Goal: Information Seeking & Learning: Learn about a topic

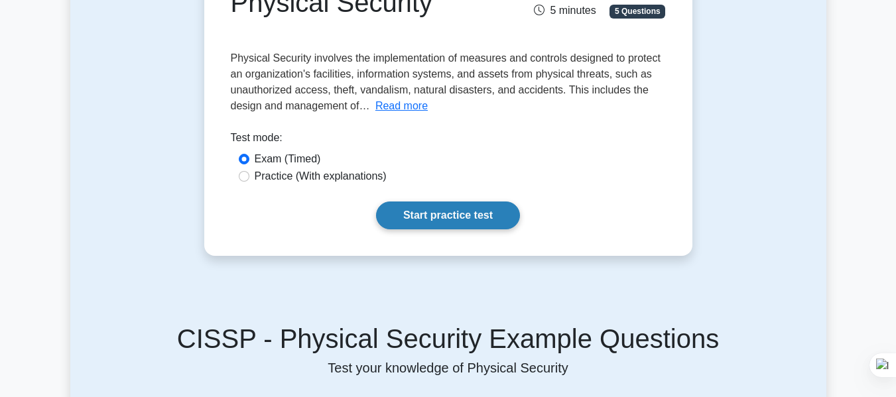
scroll to position [168, 0]
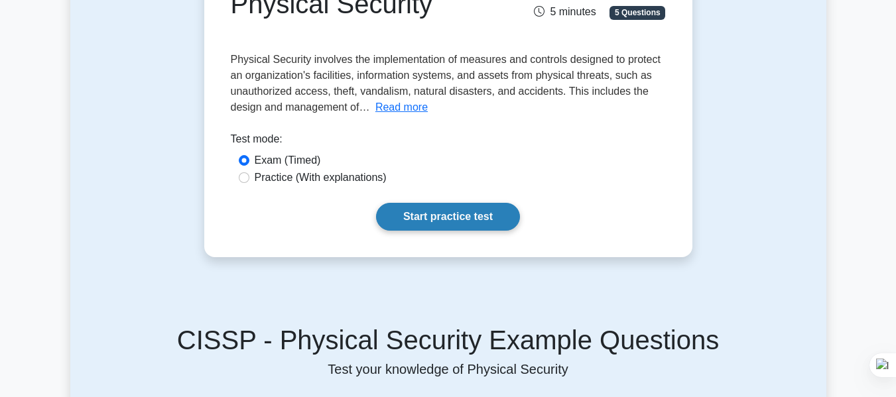
click at [450, 216] on link "Start practice test" at bounding box center [448, 217] width 144 height 28
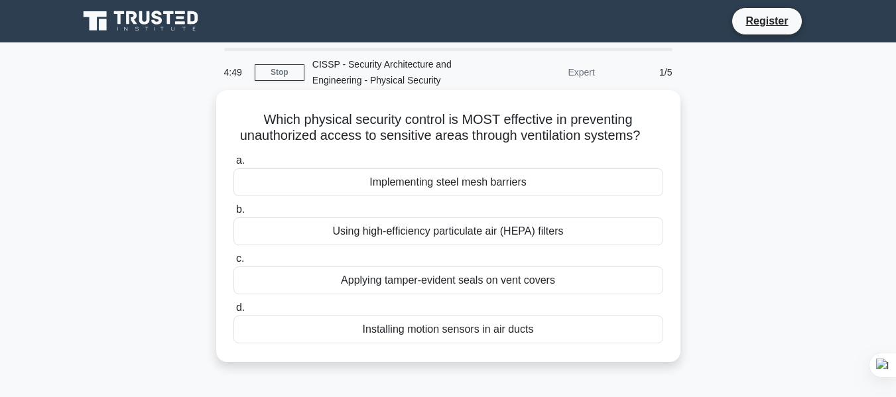
click at [504, 180] on div "Implementing steel mesh barriers" at bounding box center [449, 183] width 430 height 28
click at [234, 165] on input "a. Implementing steel mesh barriers" at bounding box center [234, 161] width 0 height 9
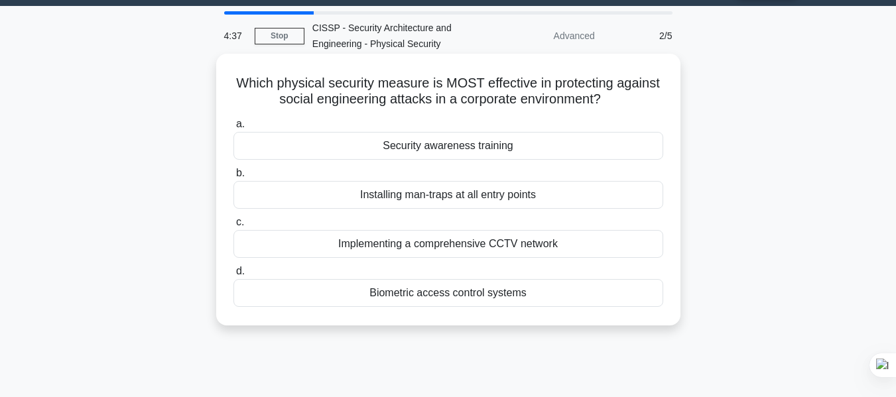
scroll to position [40, 0]
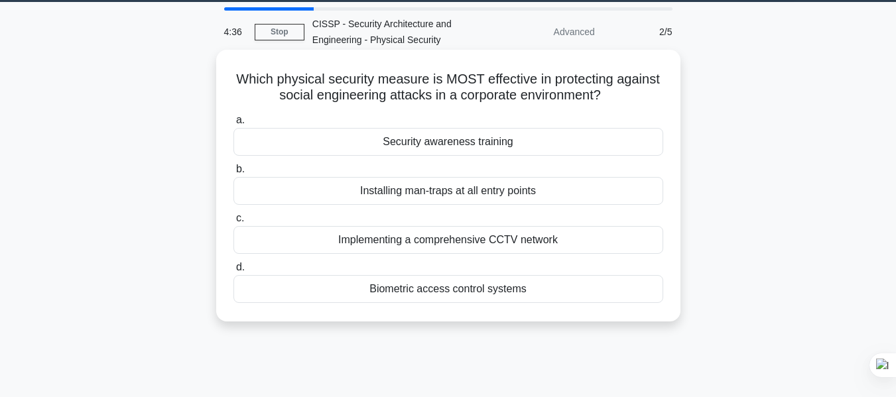
click at [413, 193] on div "Installing man-traps at all entry points" at bounding box center [449, 191] width 430 height 28
click at [234, 174] on input "b. Installing man-traps at all entry points" at bounding box center [234, 169] width 0 height 9
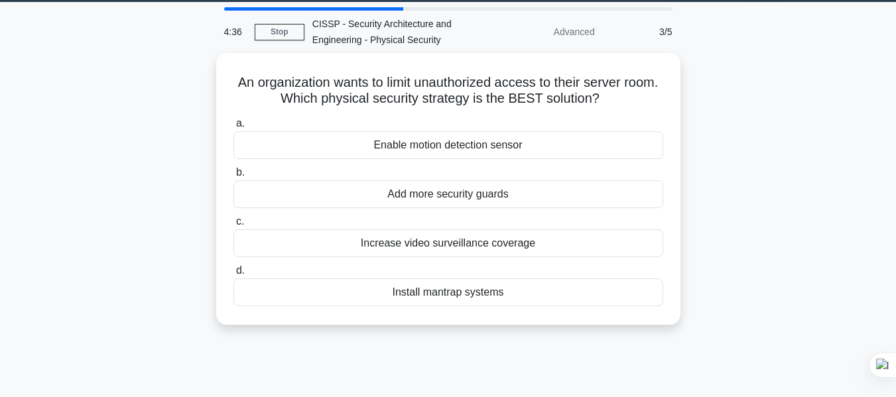
scroll to position [0, 0]
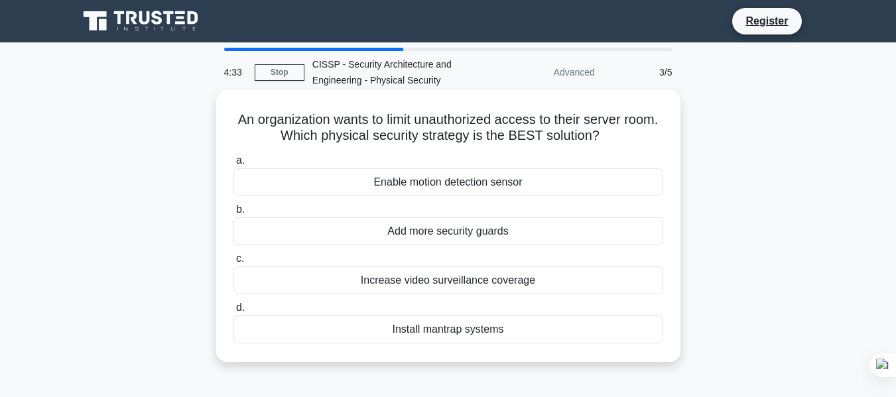
click at [464, 280] on div "Increase video surveillance coverage" at bounding box center [449, 281] width 430 height 28
click at [234, 263] on input "c. Increase video surveillance coverage" at bounding box center [234, 259] width 0 height 9
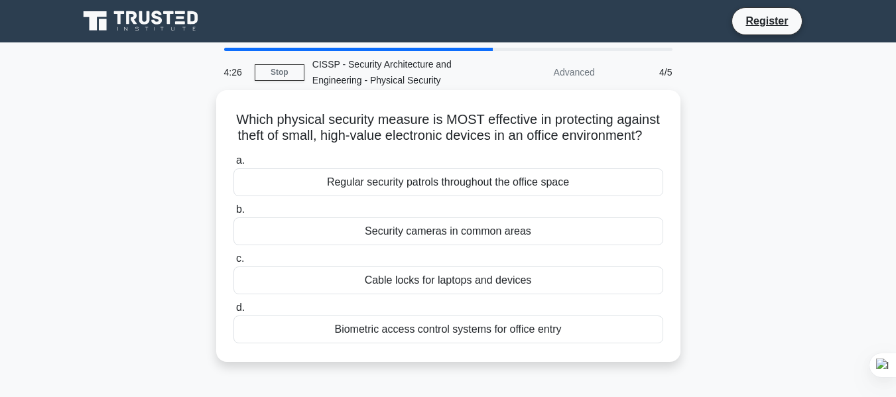
click at [414, 241] on div "Security cameras in common areas" at bounding box center [449, 232] width 430 height 28
click at [234, 214] on input "b. Security cameras in common areas" at bounding box center [234, 210] width 0 height 9
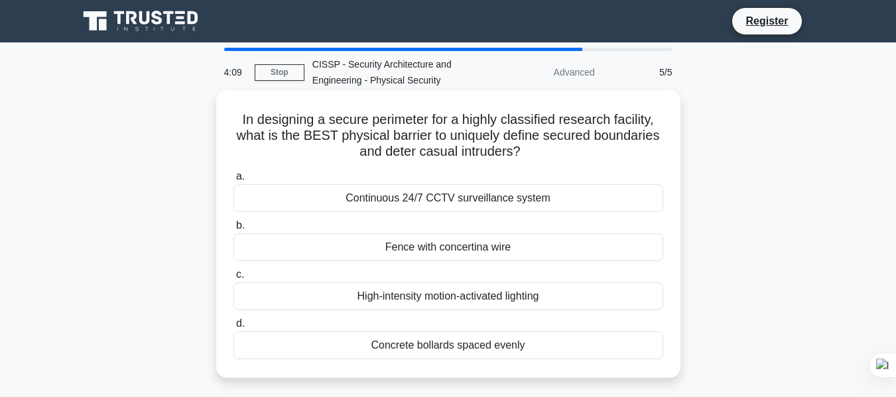
click at [446, 200] on div "Continuous 24/7 CCTV surveillance system" at bounding box center [449, 198] width 430 height 28
click at [234, 181] on input "a. Continuous 24/7 CCTV surveillance system" at bounding box center [234, 176] width 0 height 9
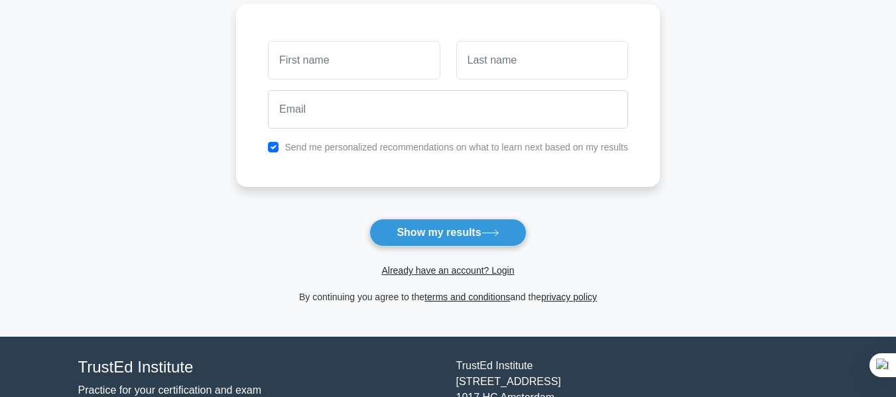
scroll to position [174, 0]
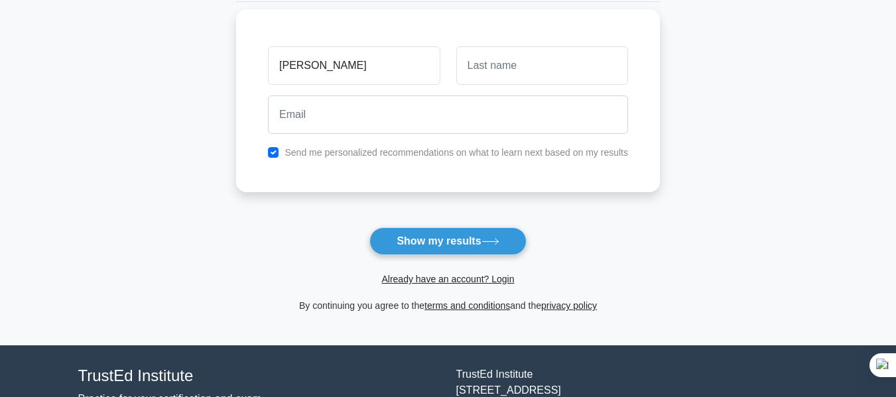
type input "habte"
click at [508, 68] on input "text" at bounding box center [542, 65] width 172 height 38
type input "shife"
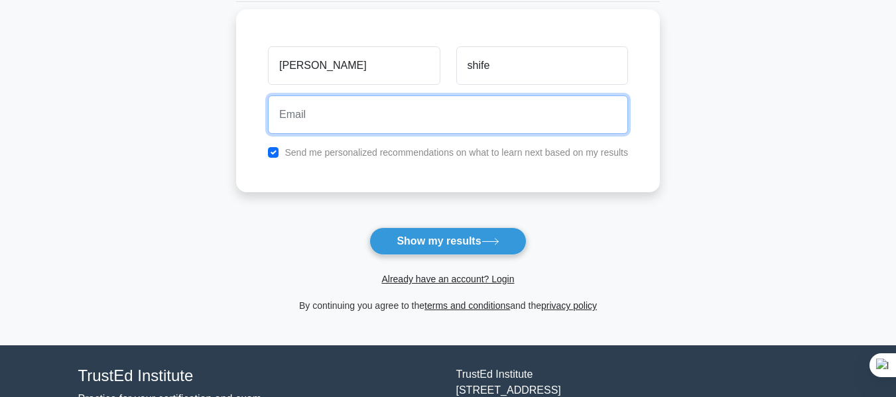
click at [324, 115] on input "email" at bounding box center [448, 115] width 360 height 38
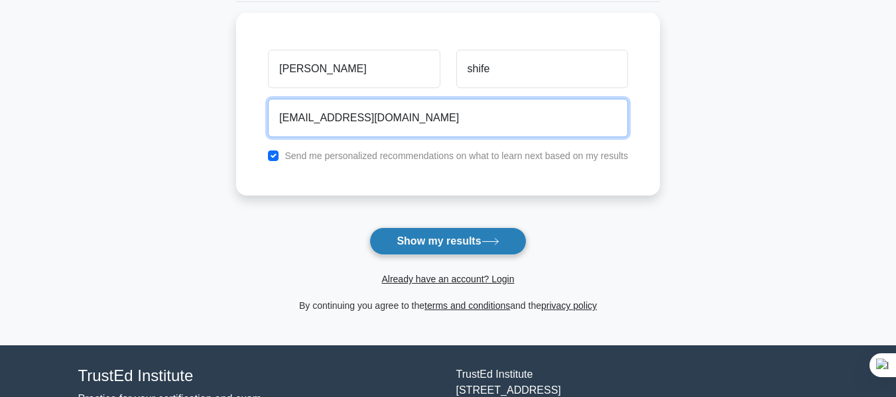
type input "habteshife11@gmail.com"
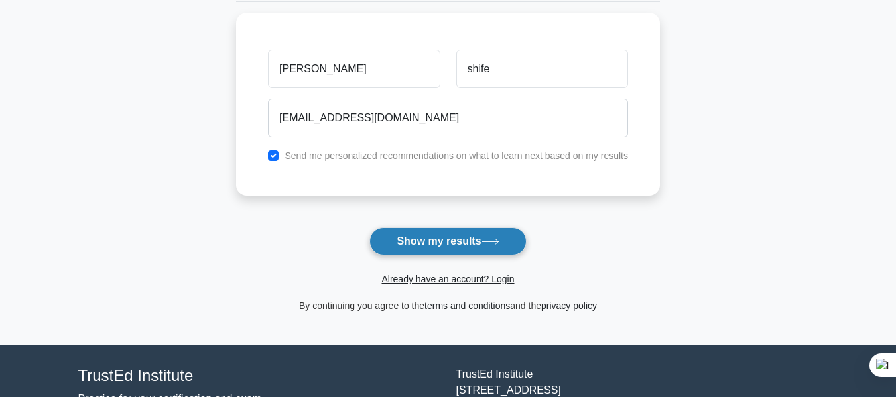
click at [455, 240] on button "Show my results" at bounding box center [448, 242] width 157 height 28
